Goal: Transaction & Acquisition: Purchase product/service

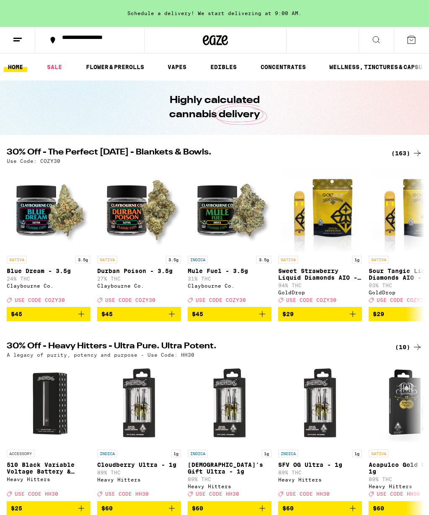
click at [406, 152] on div "(163)" at bounding box center [406, 153] width 31 height 10
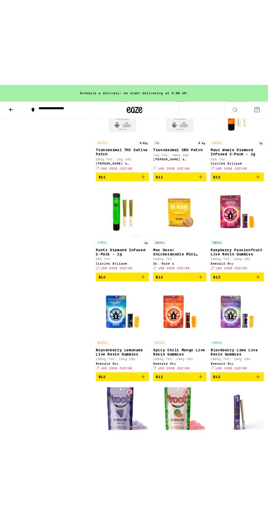
scroll to position [1932, 0]
